Goal: Information Seeking & Learning: Understand process/instructions

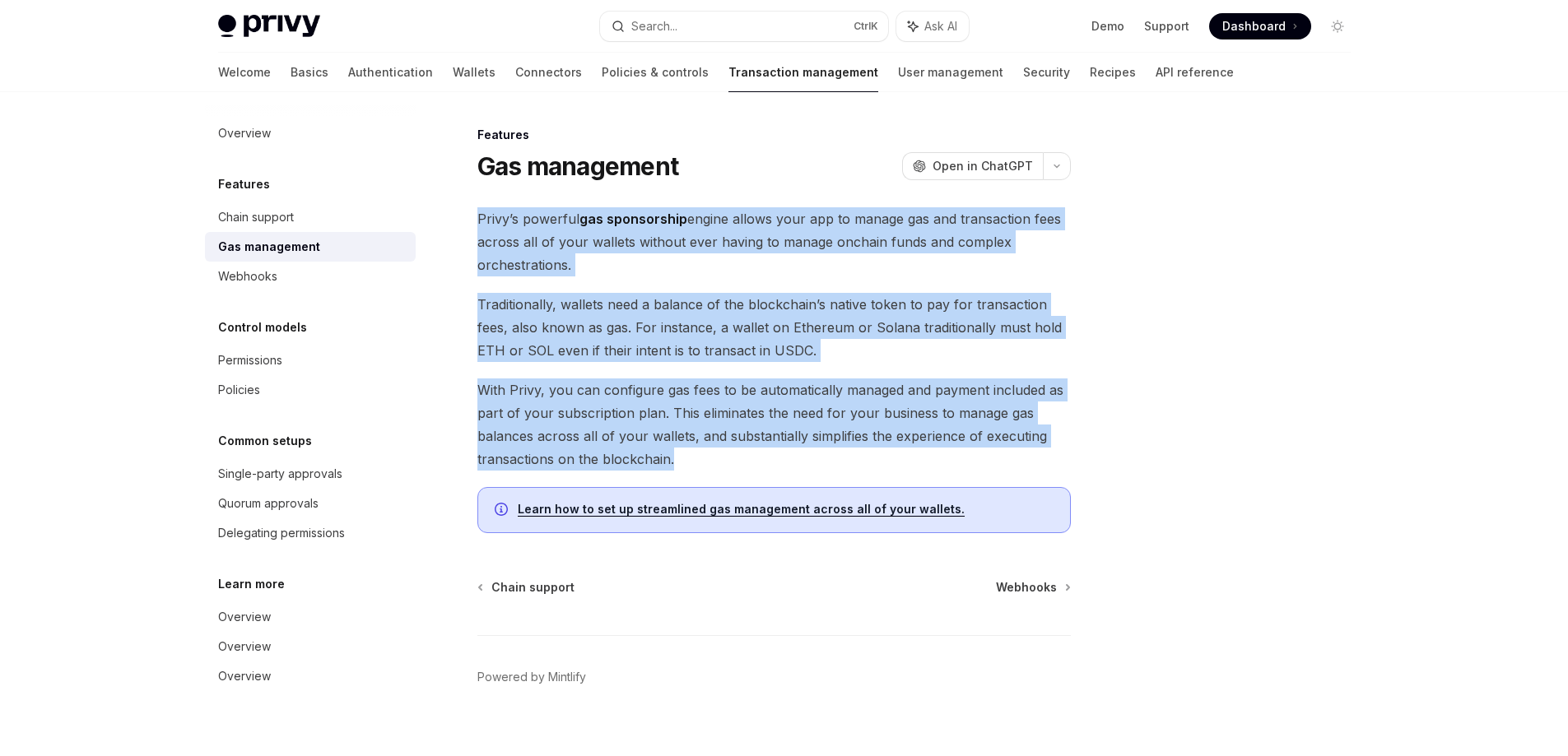
click at [467, 228] on div "Features Gas management OpenAI Open in ChatGPT OpenAI Open in ChatGPT Privy’s p…" at bounding box center [620, 451] width 909 height 652
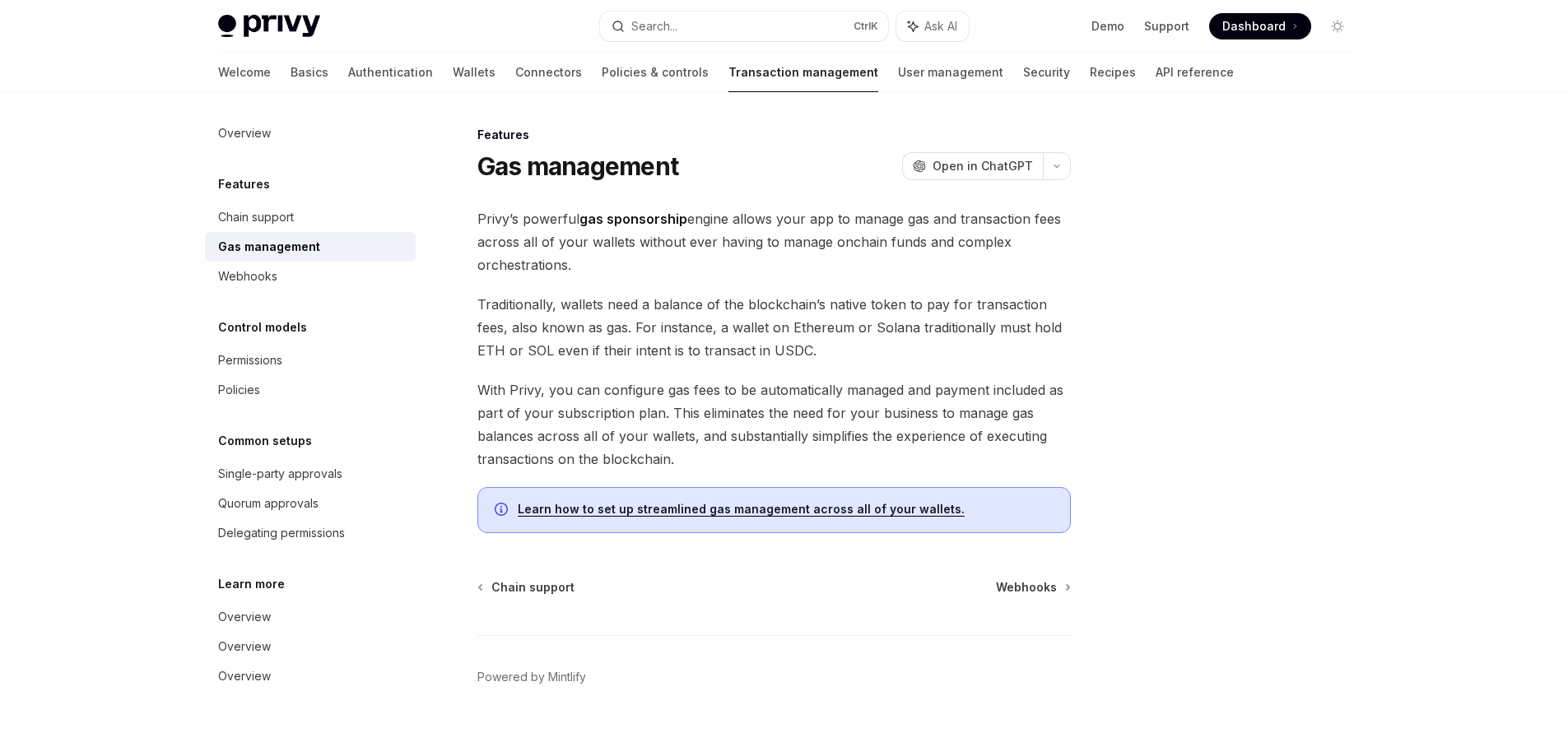
click at [1149, 301] on div at bounding box center [1238, 440] width 250 height 631
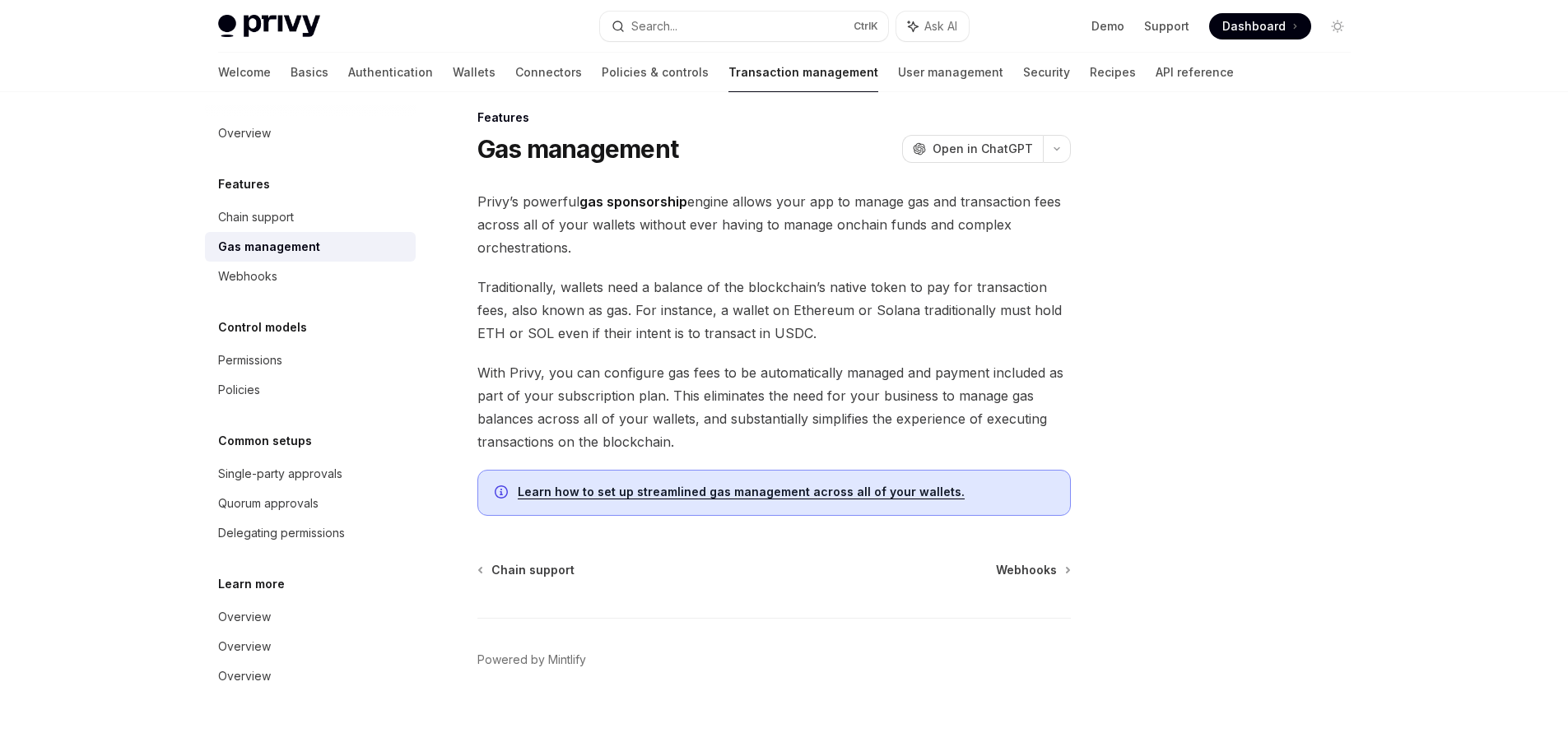
scroll to position [21, 0]
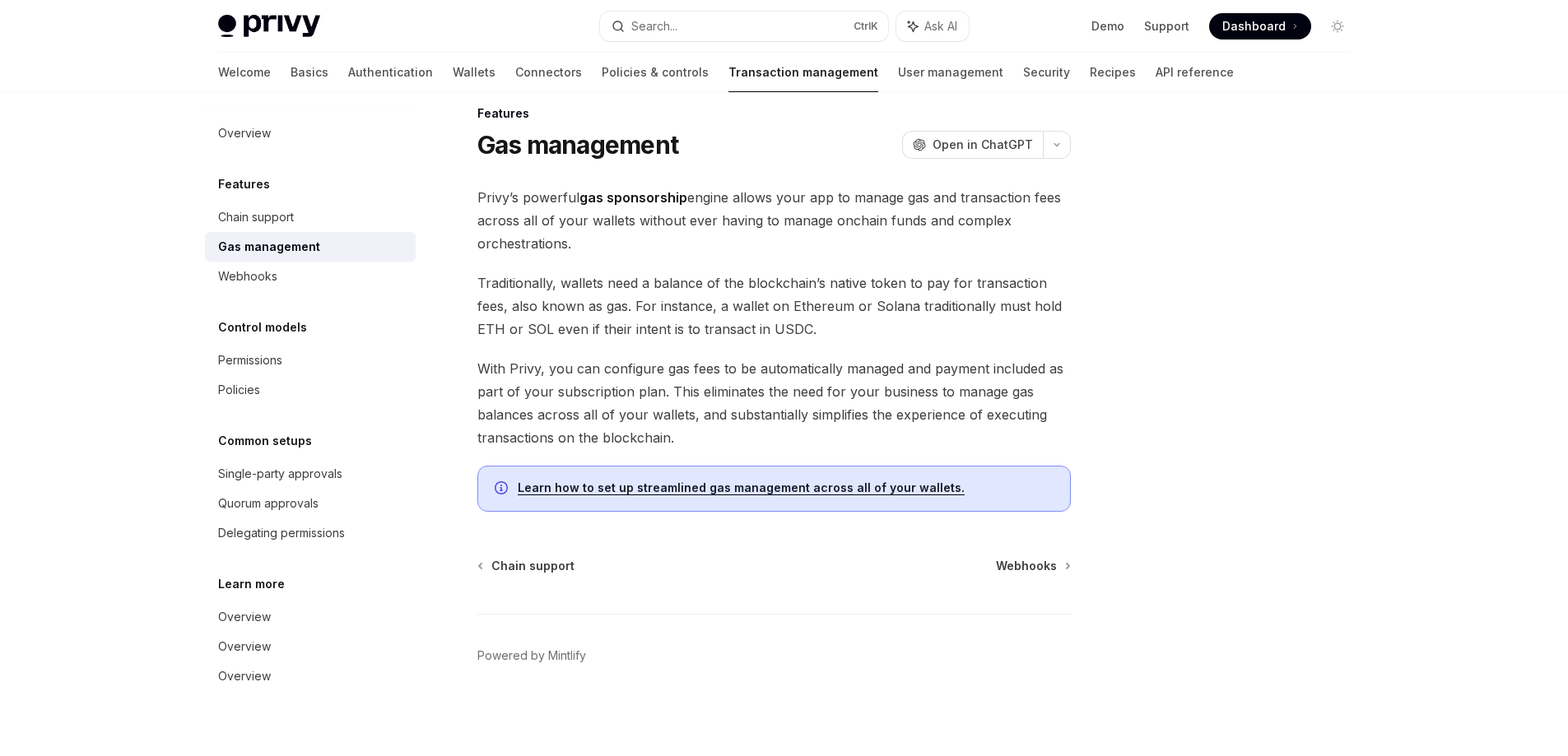
click at [922, 491] on link "Learn how to set up streamlined gas management across all of your wallets." at bounding box center [741, 487] width 447 height 14
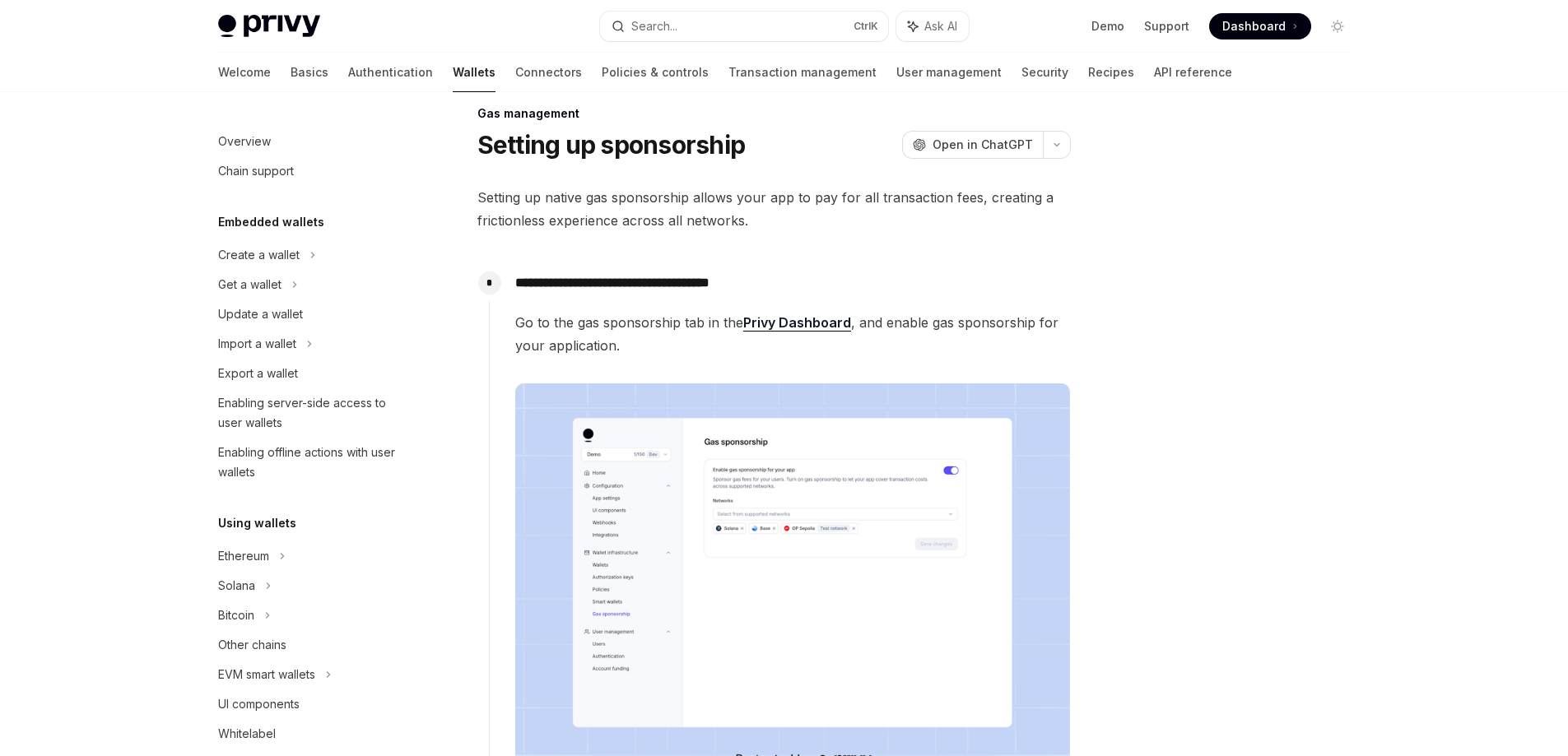
type textarea "*"
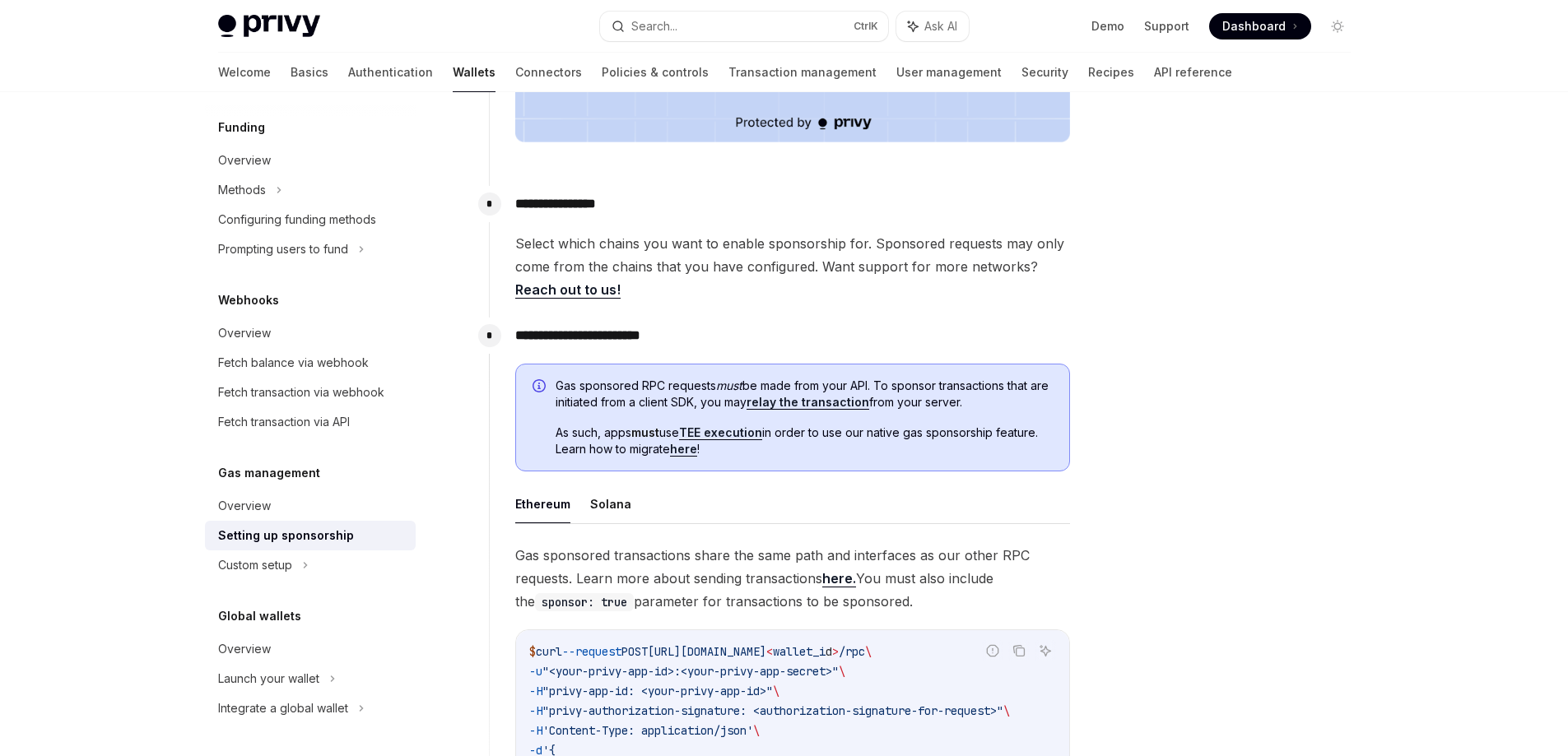
scroll to position [741, 0]
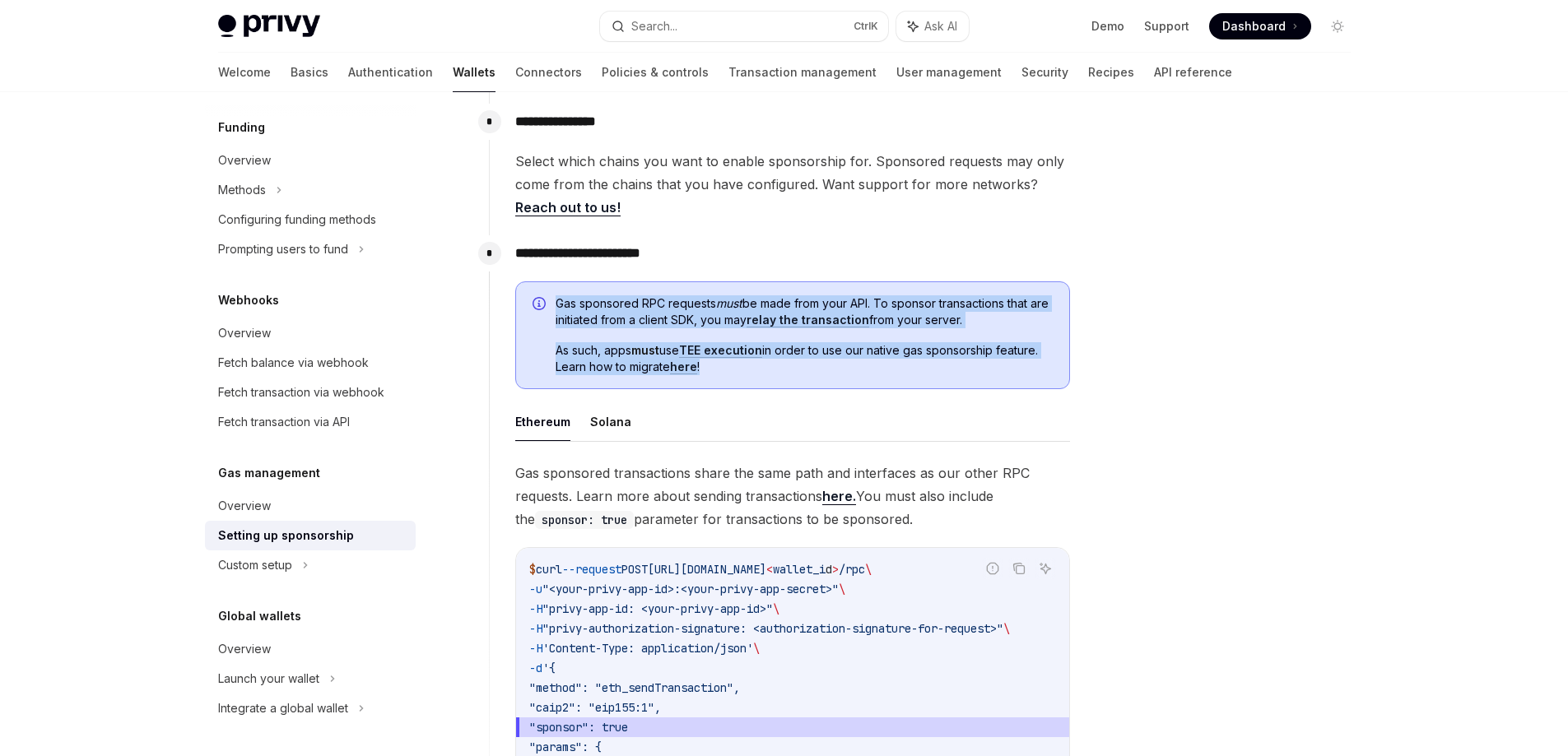
drag, startPoint x: 749, startPoint y: 369, endPoint x: 432, endPoint y: 157, distance: 381.4
click at [556, 302] on div "Gas sponsored RPC requests must be made from your API. To sponsor transactions …" at bounding box center [803, 336] width 497 height 81
copy div "Gas sponsored RPC requests must be made from your API. To sponsor transactions …"
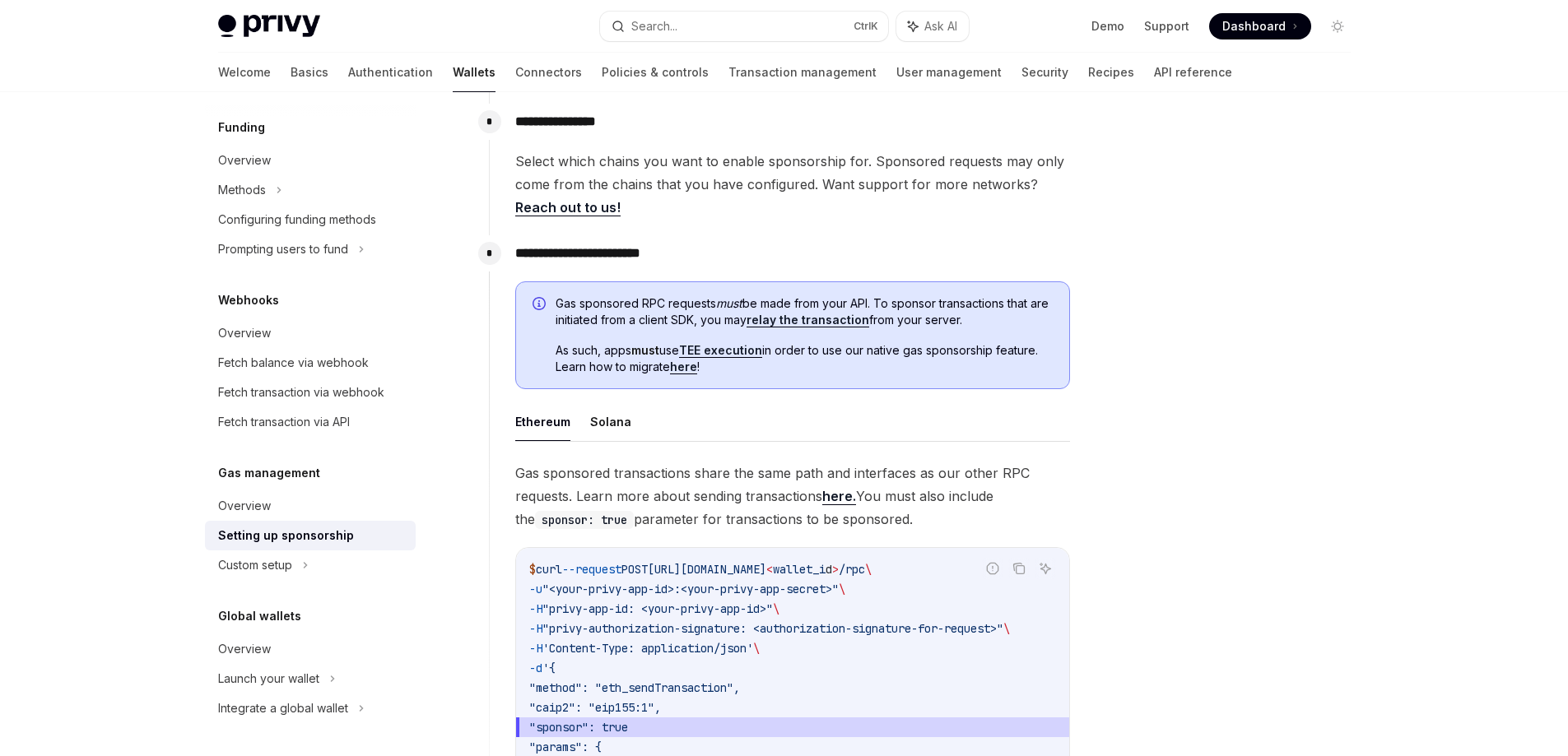
click at [1137, 391] on div at bounding box center [1238, 440] width 250 height 631
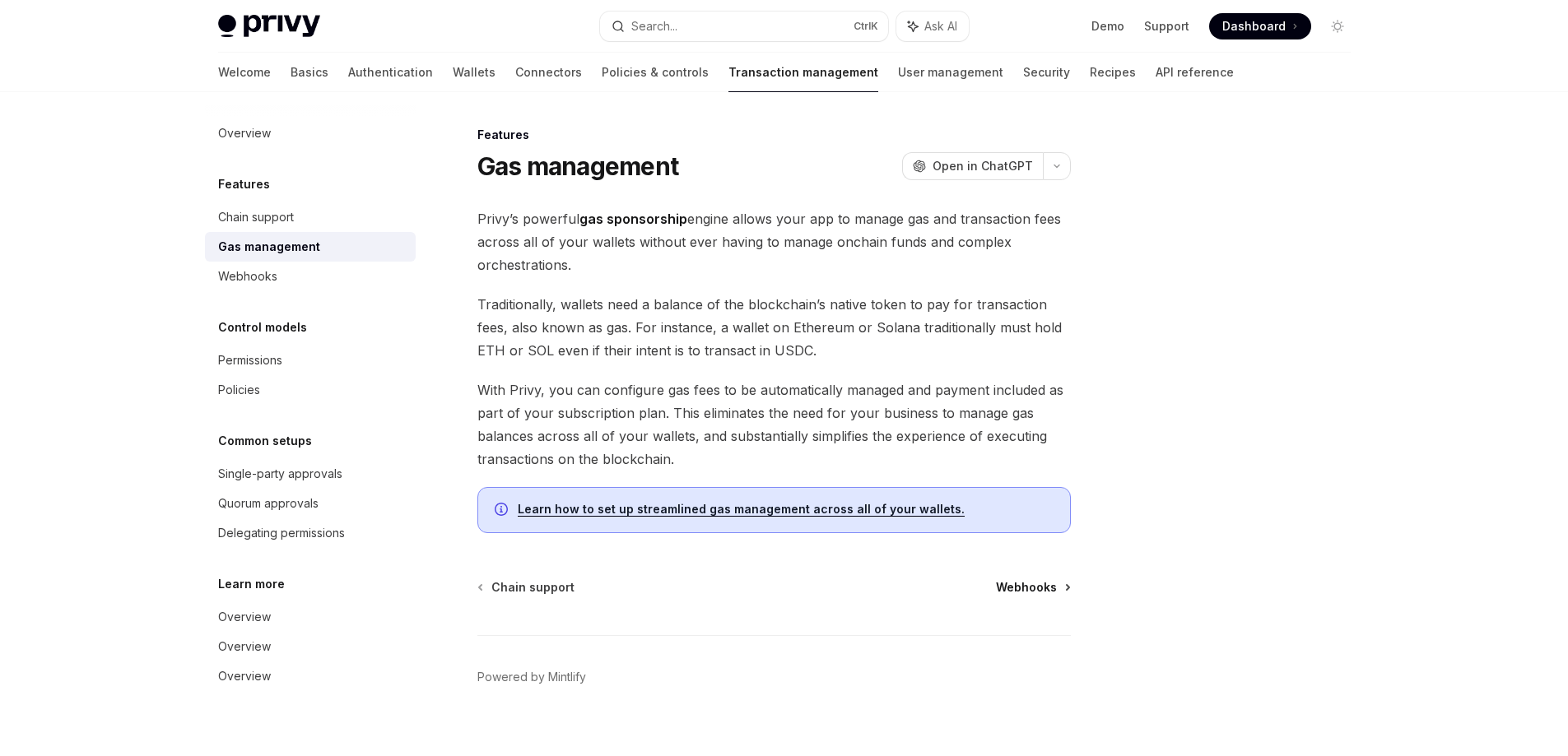
click at [1046, 587] on span "Webhooks" at bounding box center [1025, 587] width 61 height 16
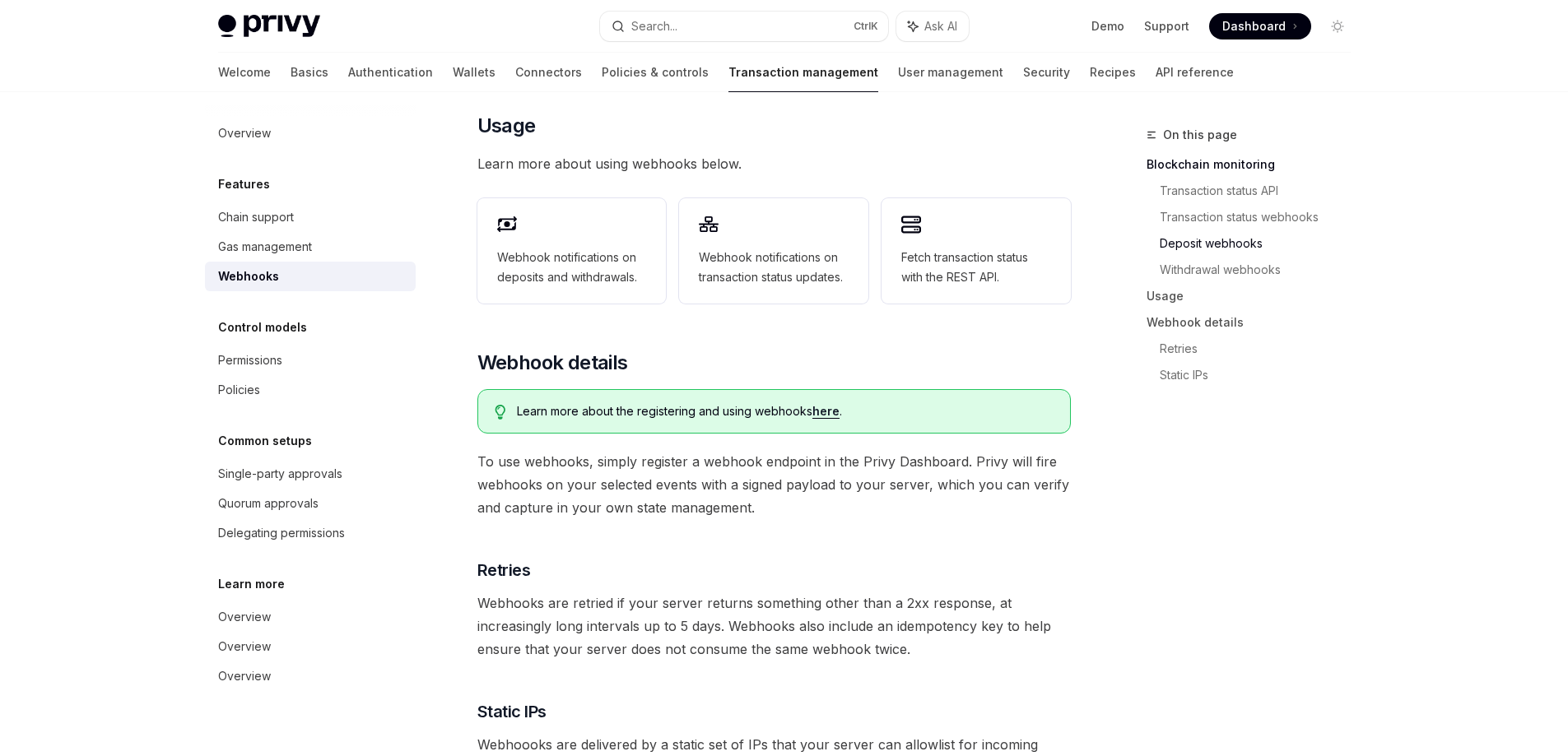
scroll to position [741, 0]
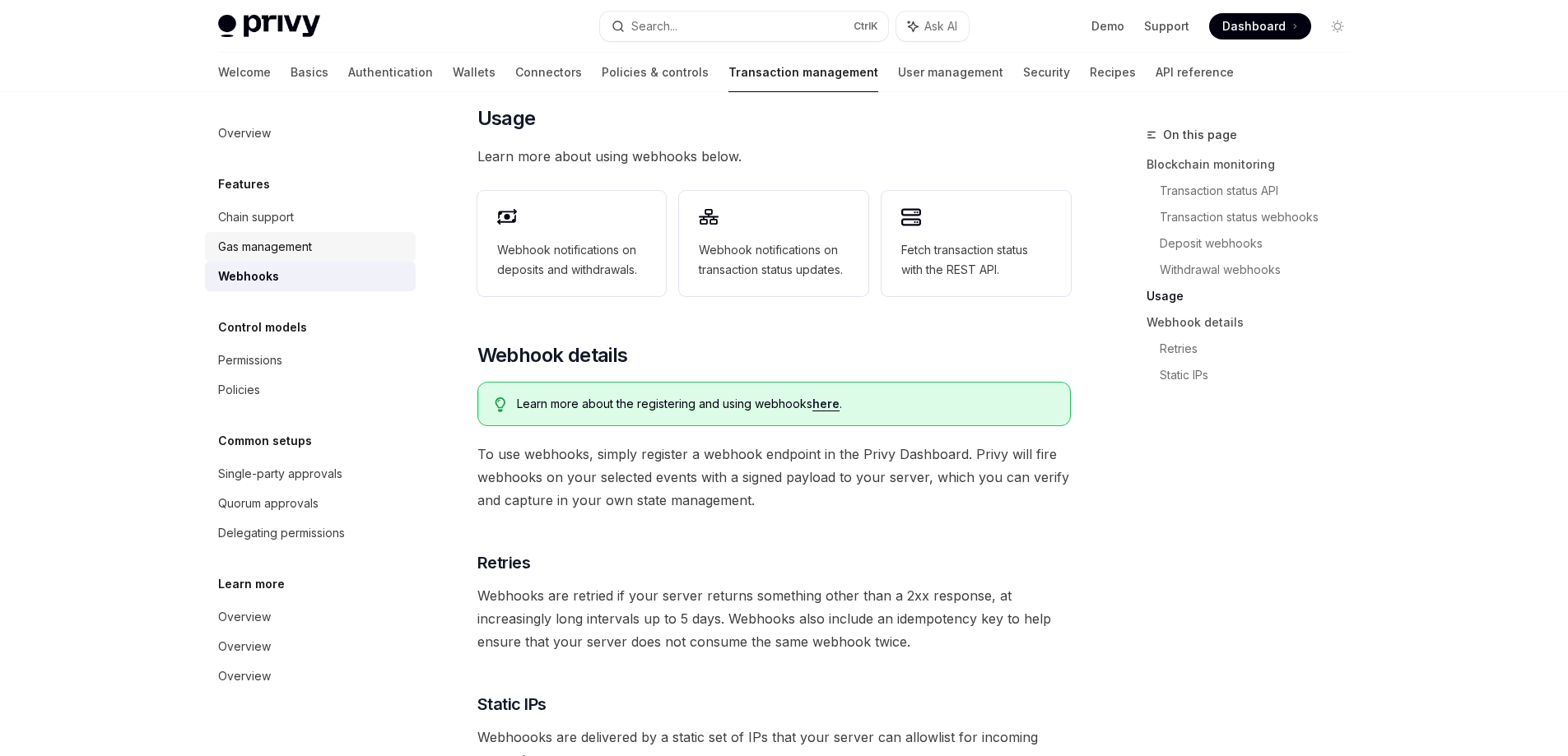
click at [323, 243] on div "Gas management" at bounding box center [311, 247] width 187 height 20
type textarea "*"
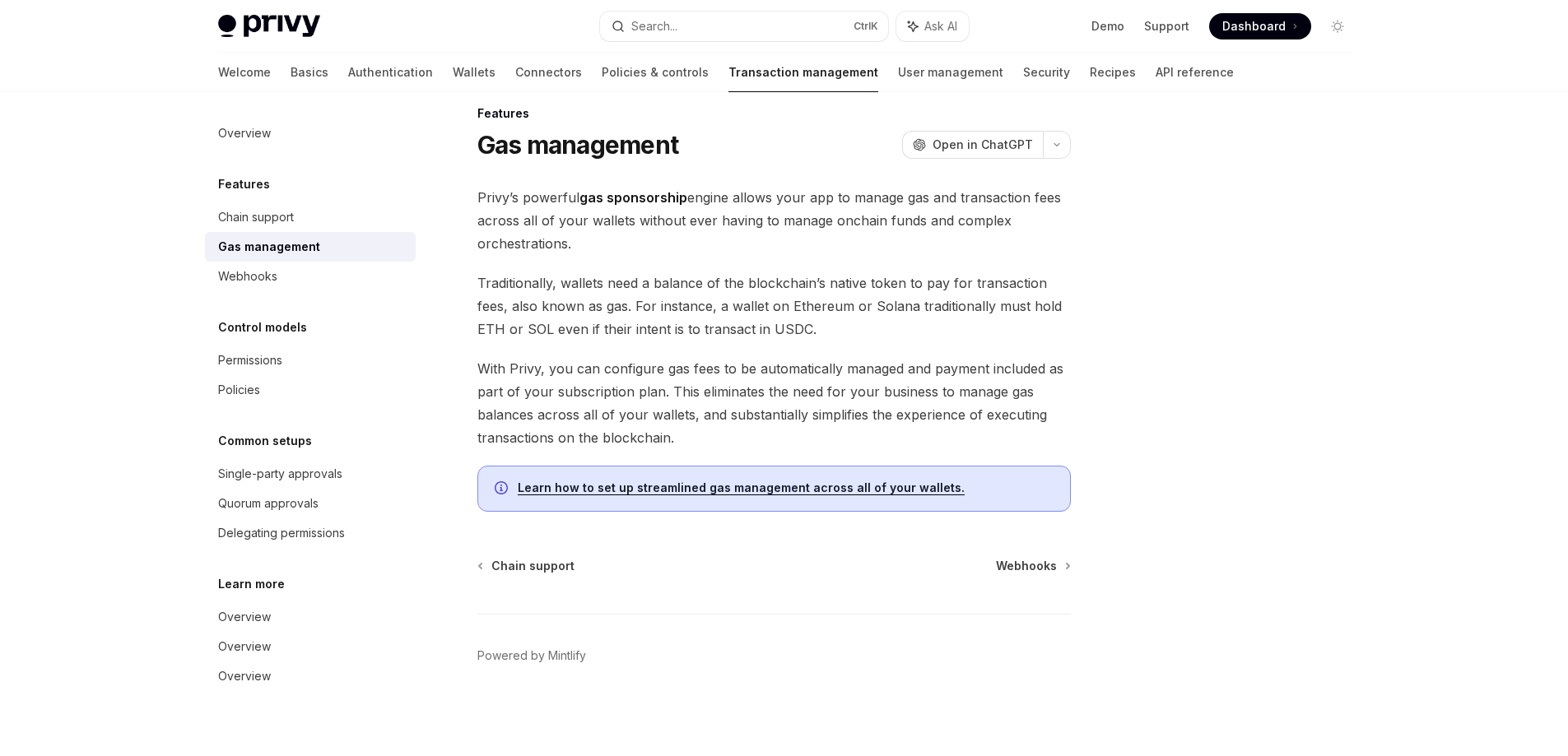
scroll to position [21, 0]
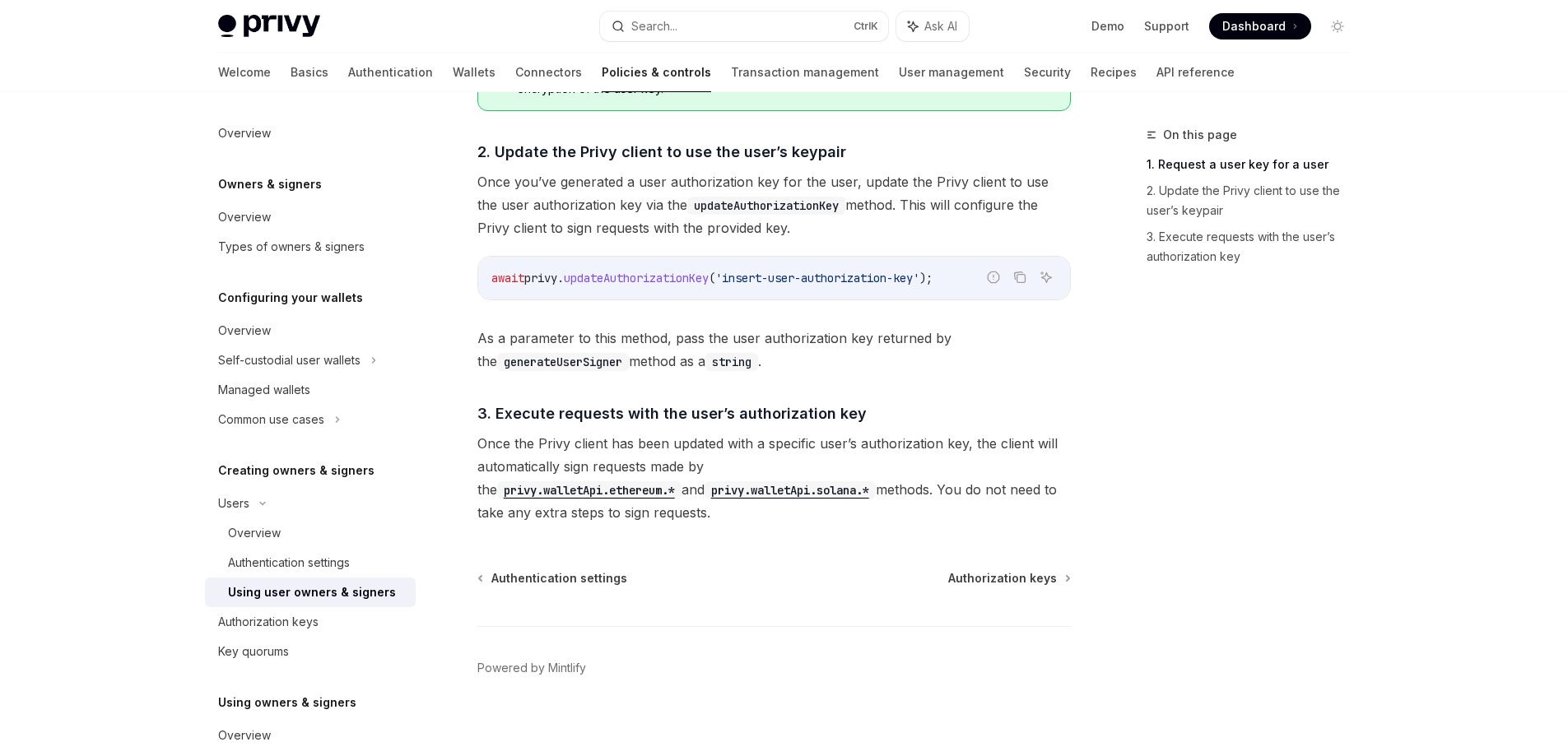
scroll to position [1195, 0]
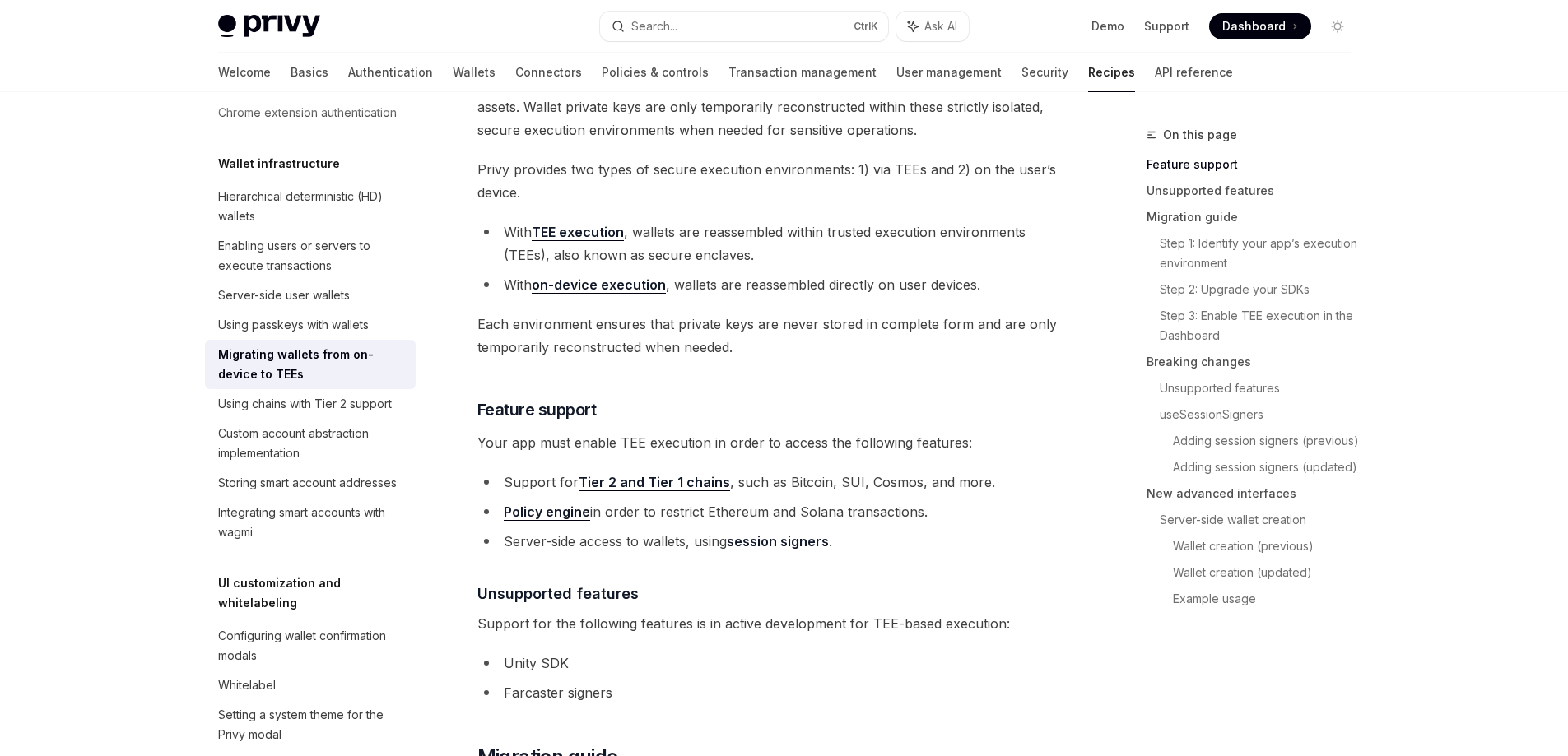
scroll to position [247, 0]
